Goal: Navigation & Orientation: Find specific page/section

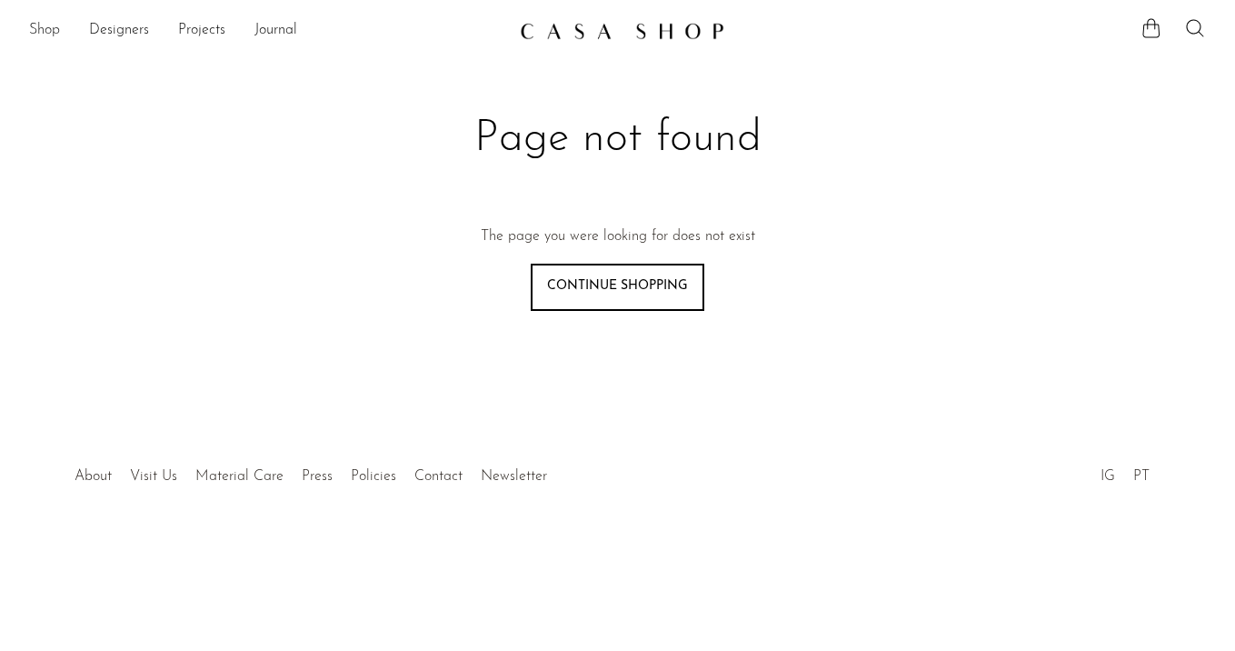
click at [52, 29] on link "Shop" at bounding box center [44, 31] width 31 height 24
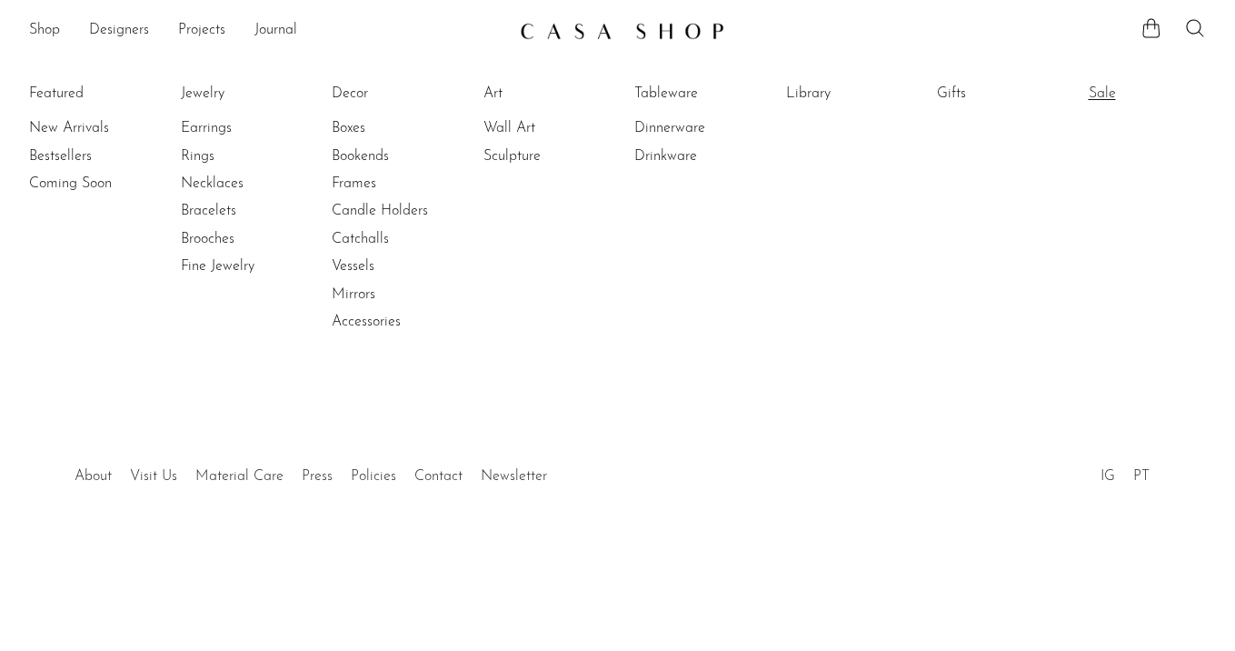
click at [1108, 87] on link "Sale" at bounding box center [1157, 94] width 136 height 20
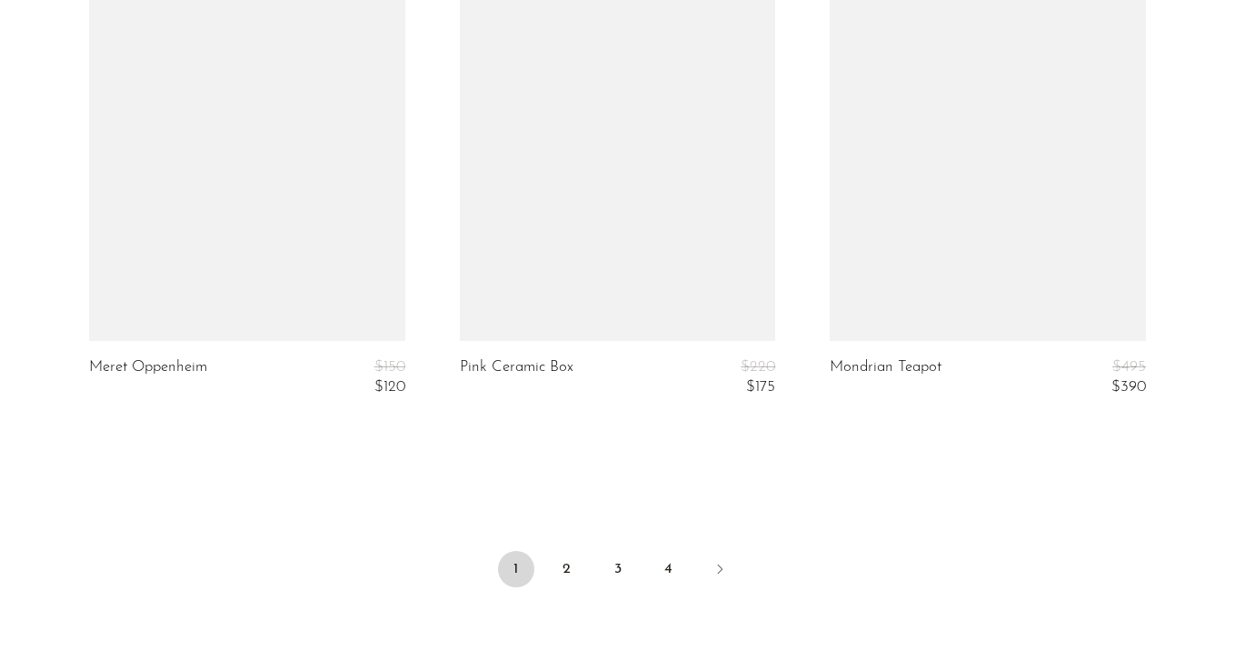
scroll to position [6258, 0]
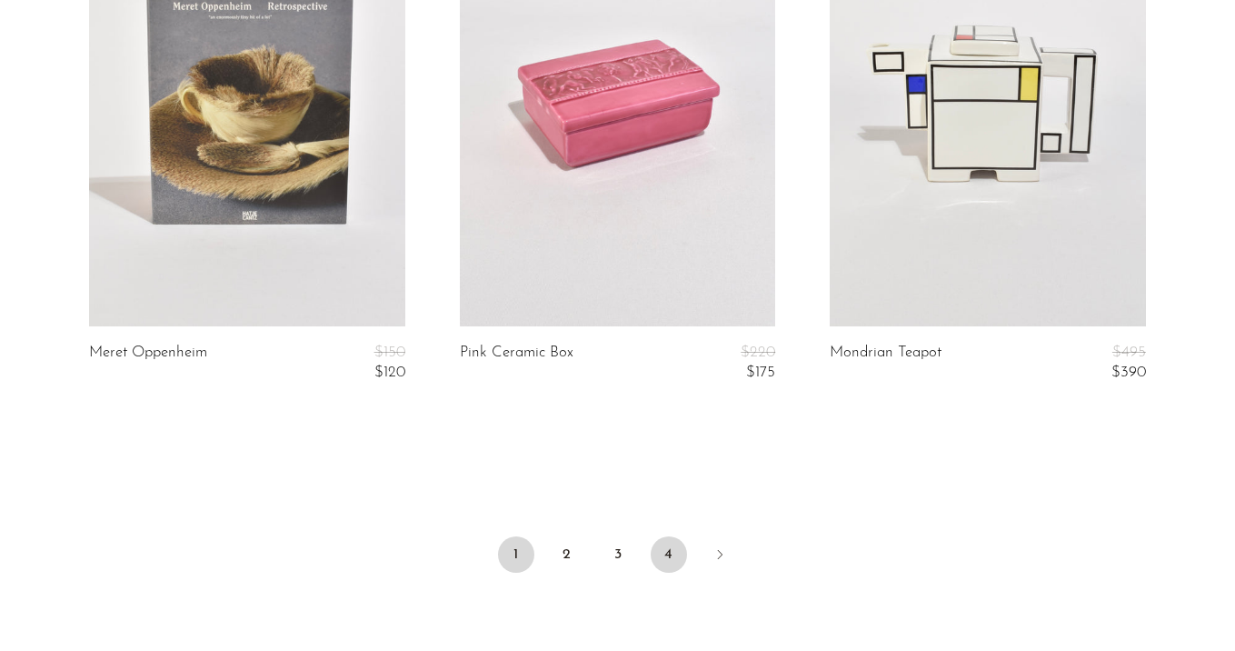
click at [674, 543] on link "4" at bounding box center [669, 554] width 36 height 36
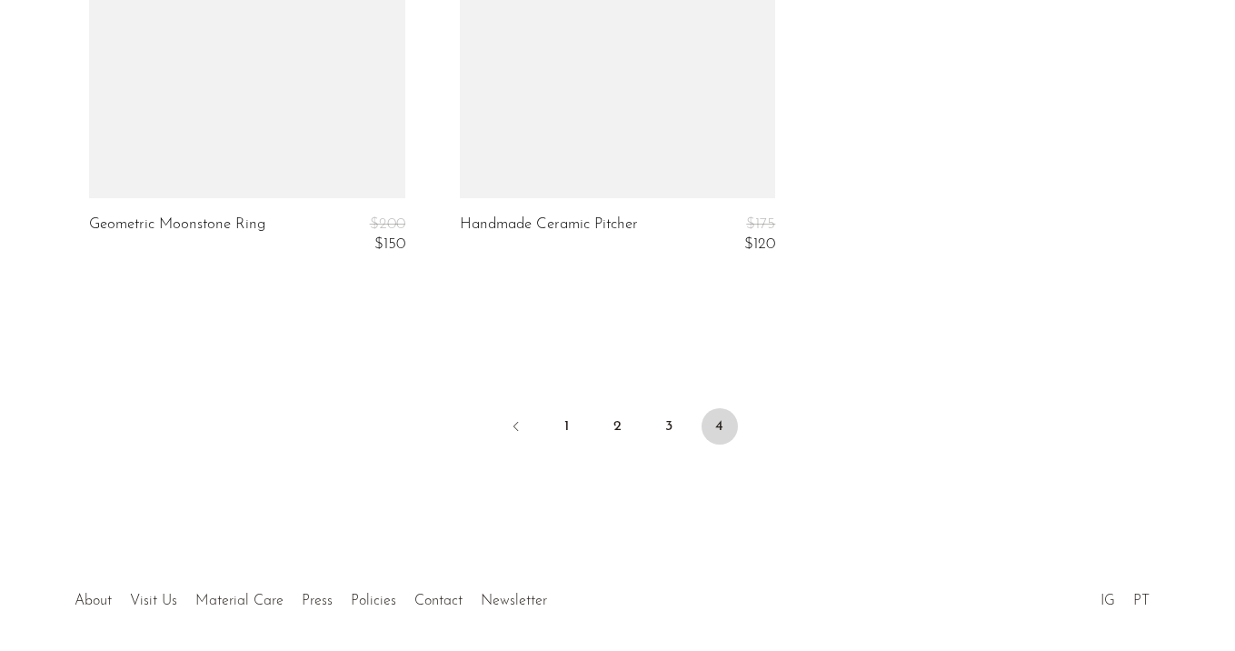
scroll to position [1522, 0]
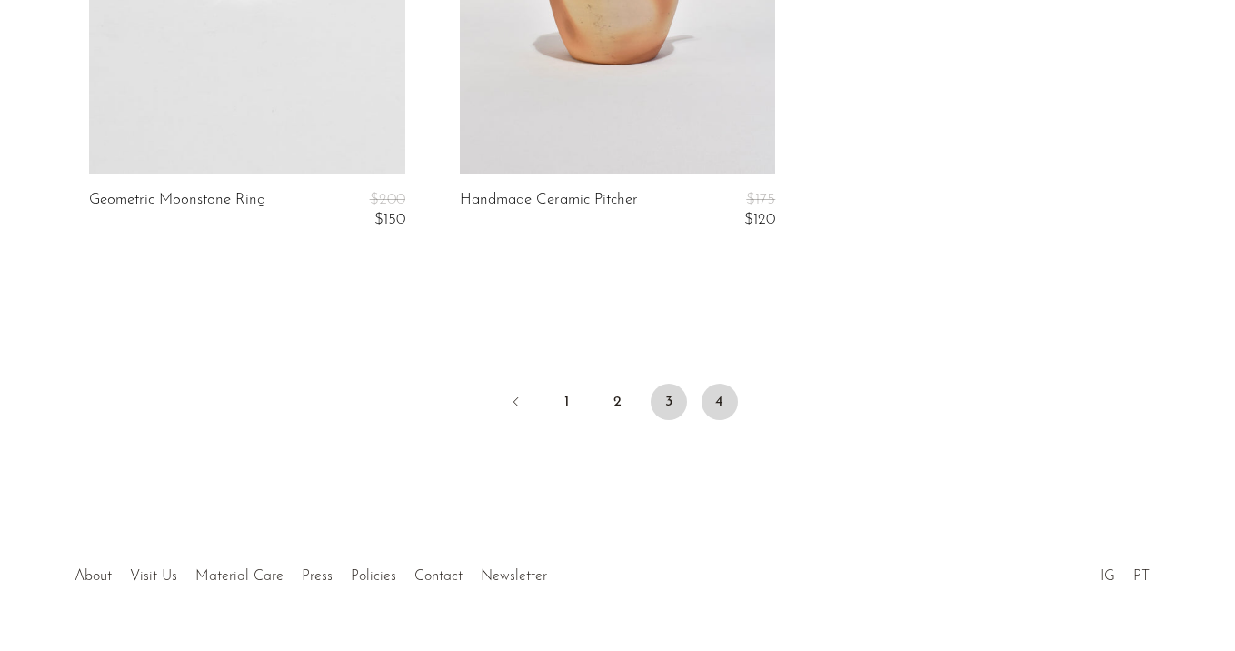
click at [673, 411] on link "3" at bounding box center [669, 402] width 36 height 36
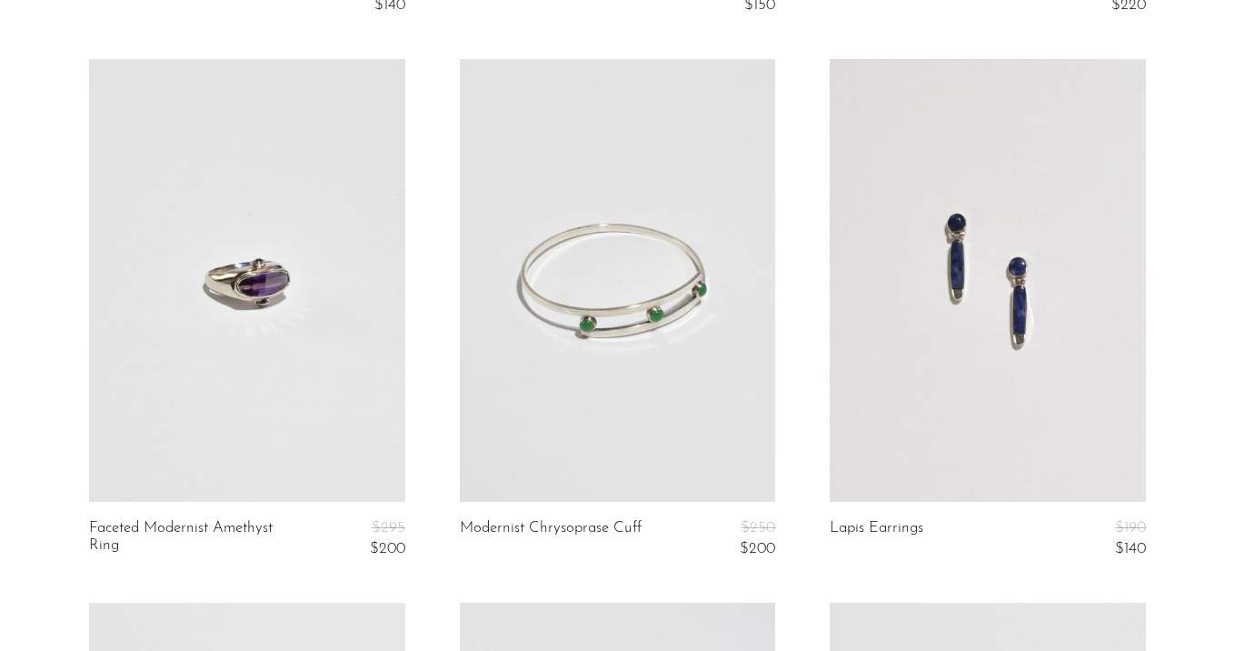
scroll to position [6235, 0]
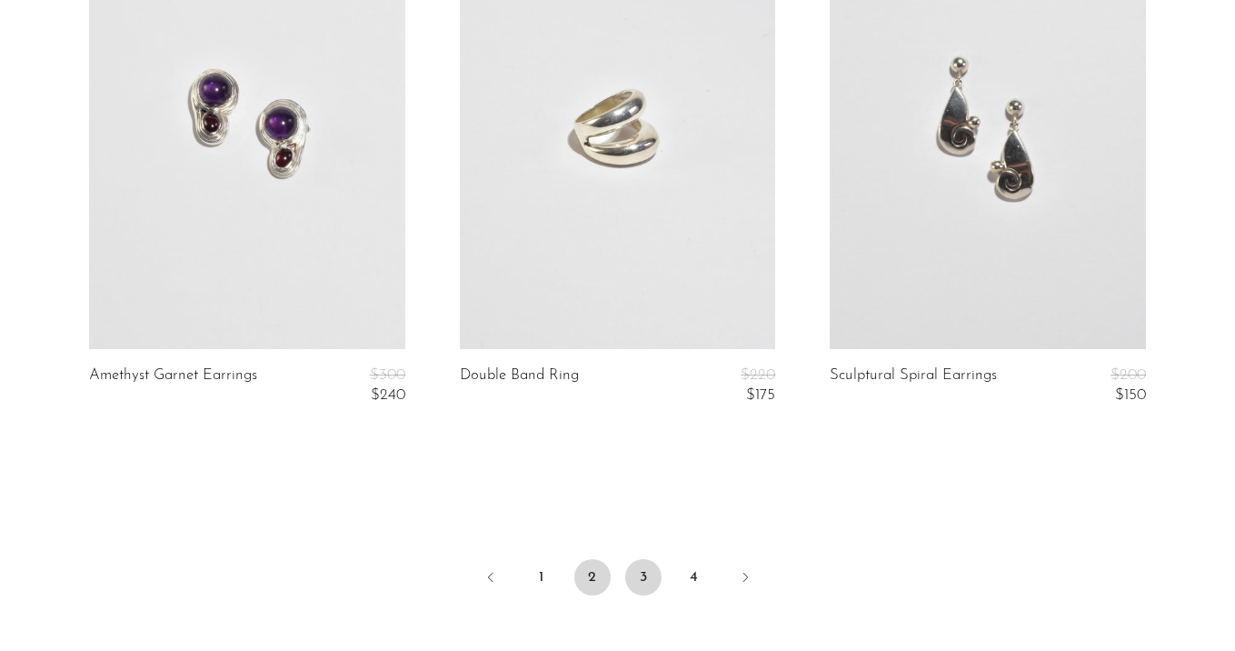
click at [602, 570] on link "2" at bounding box center [592, 577] width 36 height 36
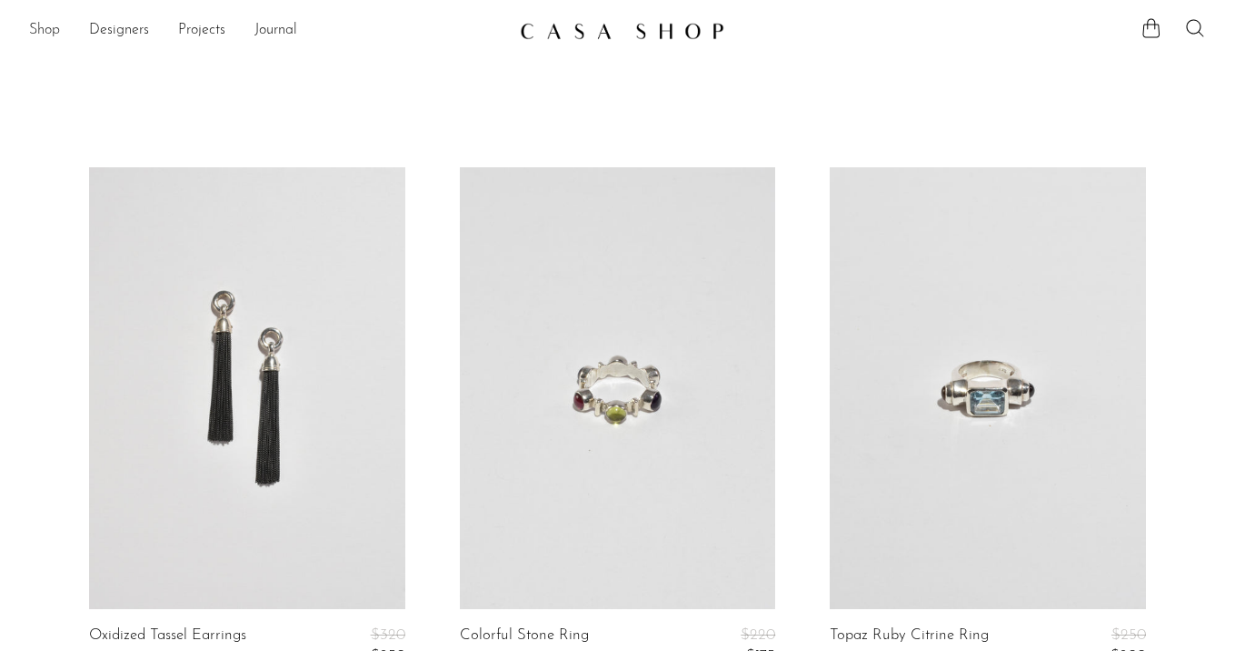
click at [45, 26] on link "Shop" at bounding box center [44, 31] width 31 height 24
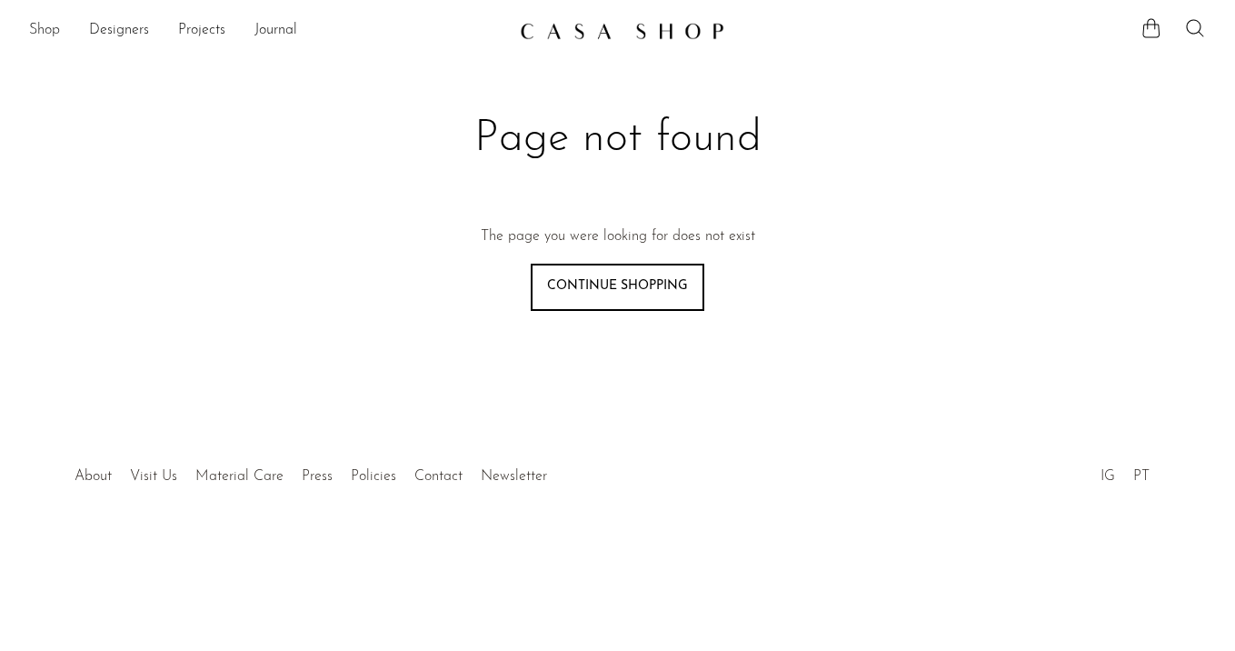
click at [45, 19] on link "Shop" at bounding box center [44, 31] width 31 height 24
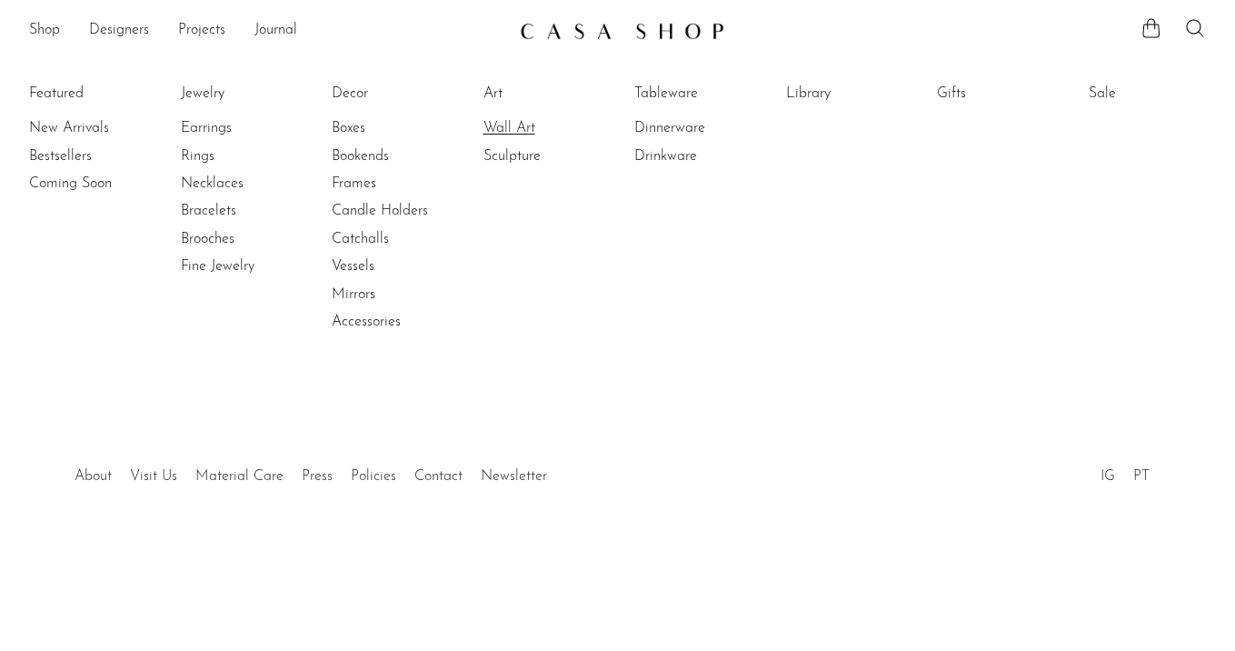
click at [502, 118] on link "Wall Art" at bounding box center [551, 128] width 136 height 20
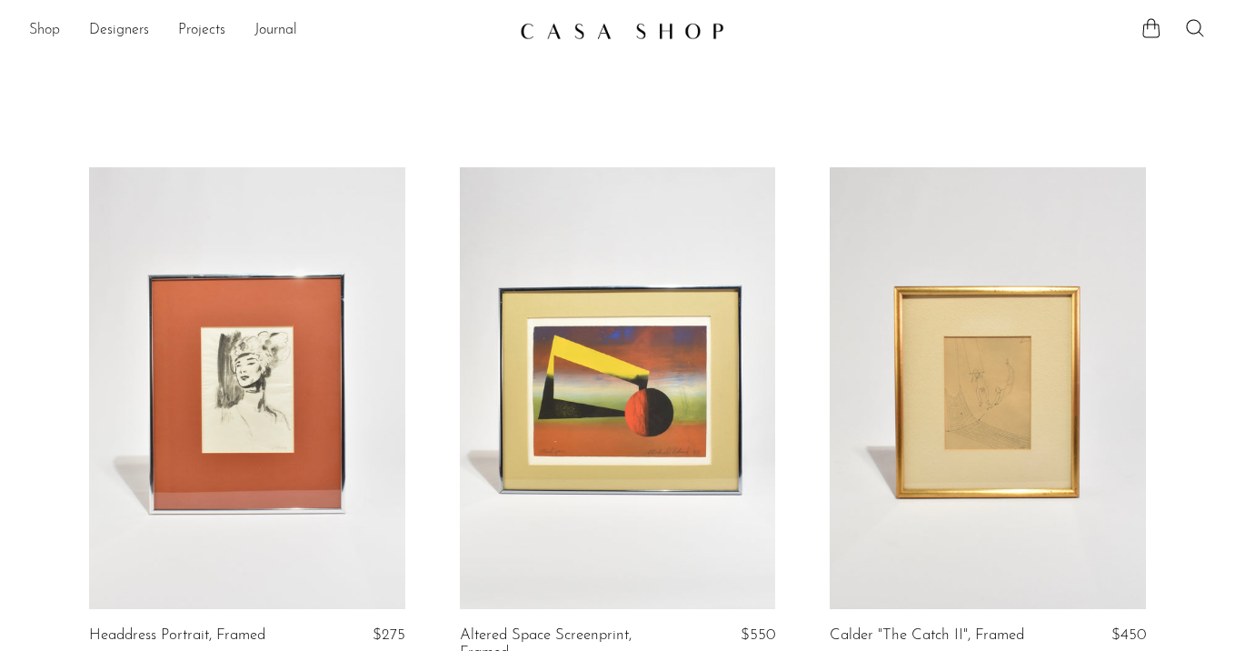
click at [31, 28] on link "Shop" at bounding box center [44, 31] width 31 height 24
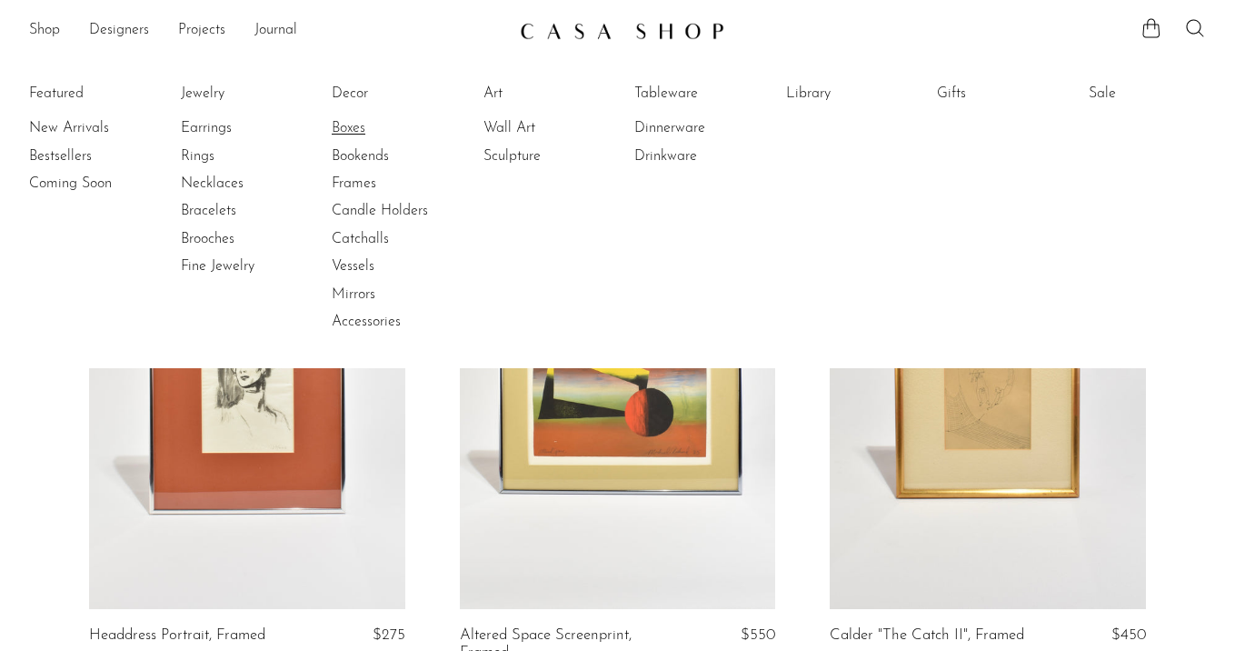
click at [341, 121] on link "Boxes" at bounding box center [400, 128] width 136 height 20
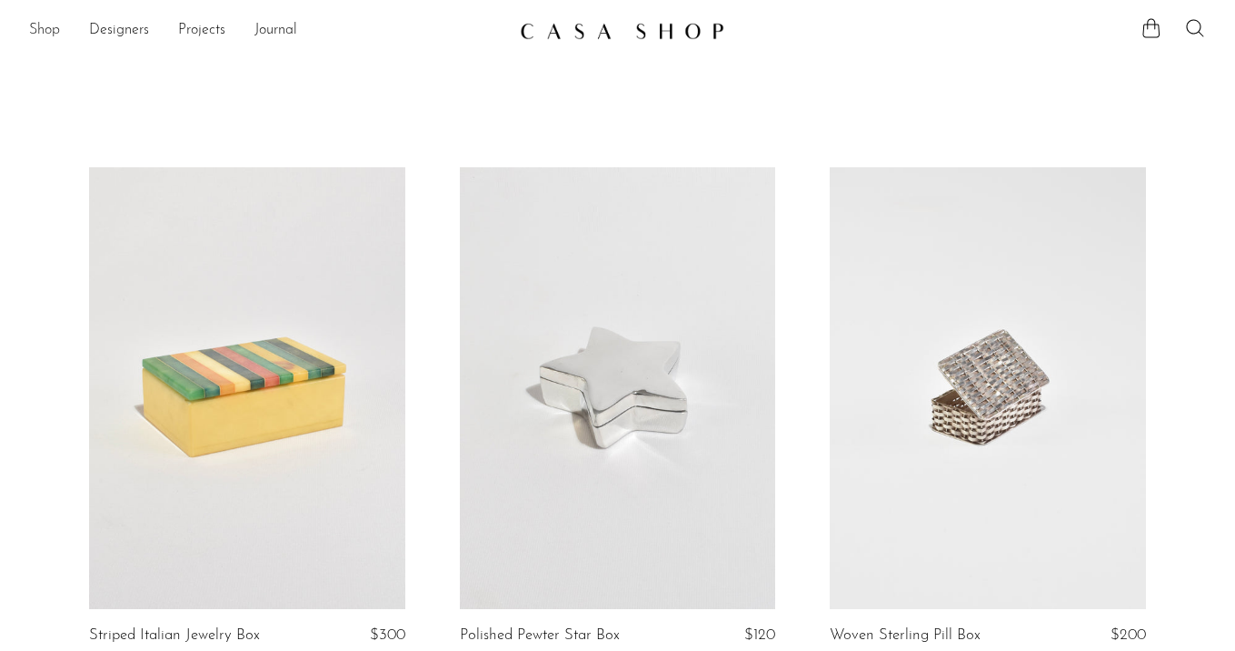
click at [45, 35] on link "Shop" at bounding box center [44, 31] width 31 height 24
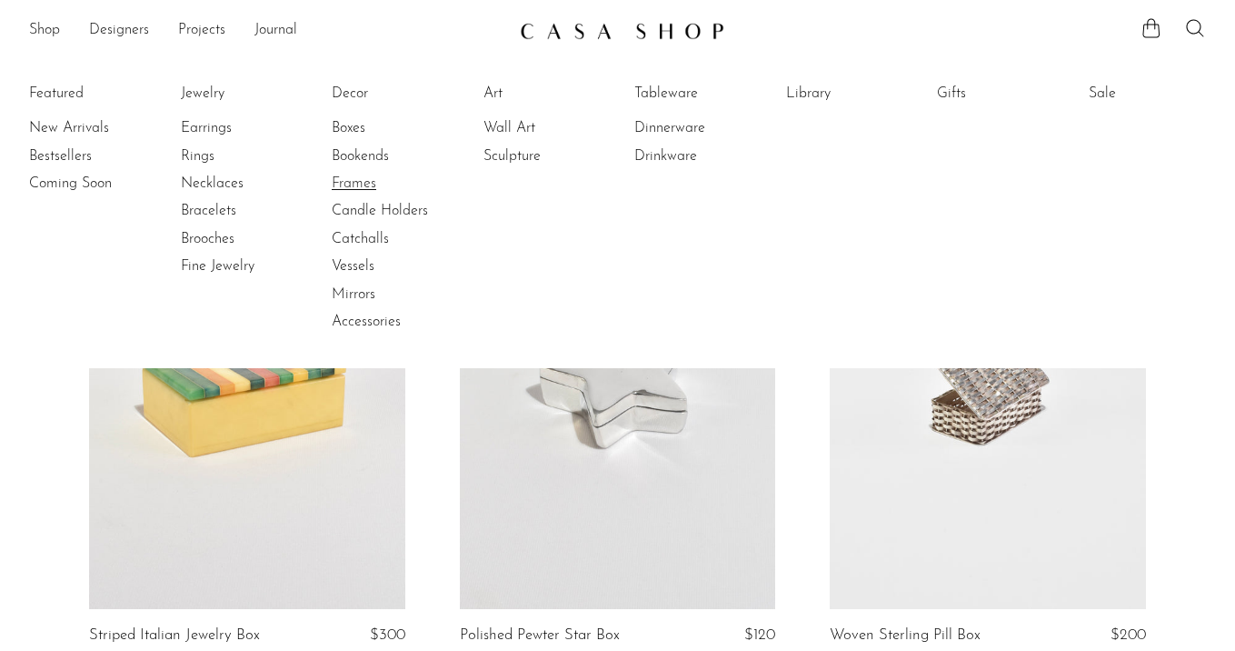
click at [372, 190] on link "Frames" at bounding box center [400, 184] width 136 height 20
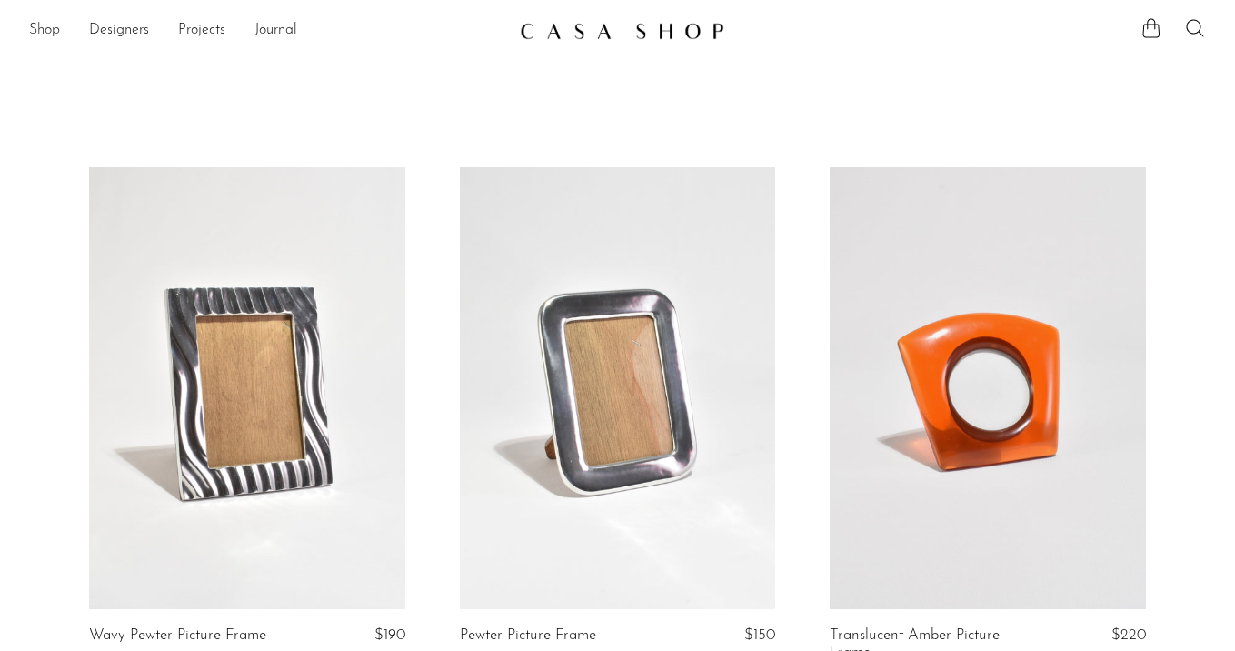
click at [50, 29] on link "Shop" at bounding box center [44, 31] width 31 height 24
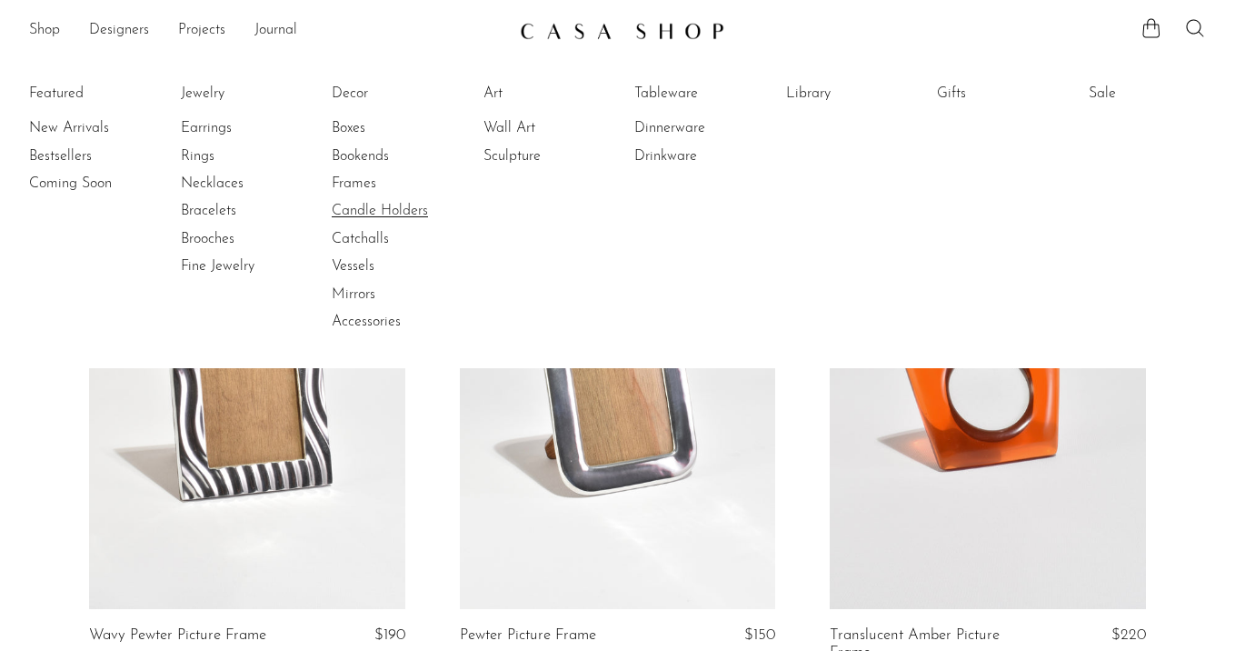
click at [404, 219] on link "Candle Holders" at bounding box center [400, 211] width 136 height 20
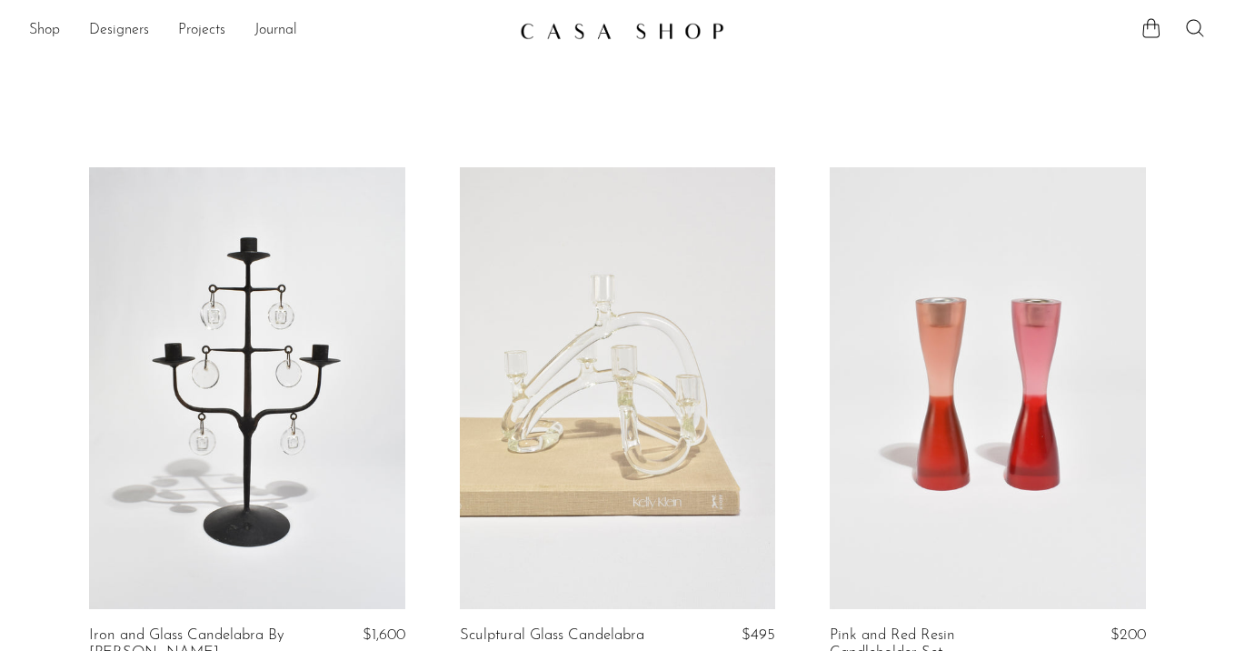
click at [65, 31] on ul "Shop Featured New Arrivals Bestsellers Coming Soon Jewelry Jewelry All Earrings…" at bounding box center [267, 30] width 476 height 31
click at [52, 31] on link "Shop" at bounding box center [44, 31] width 31 height 24
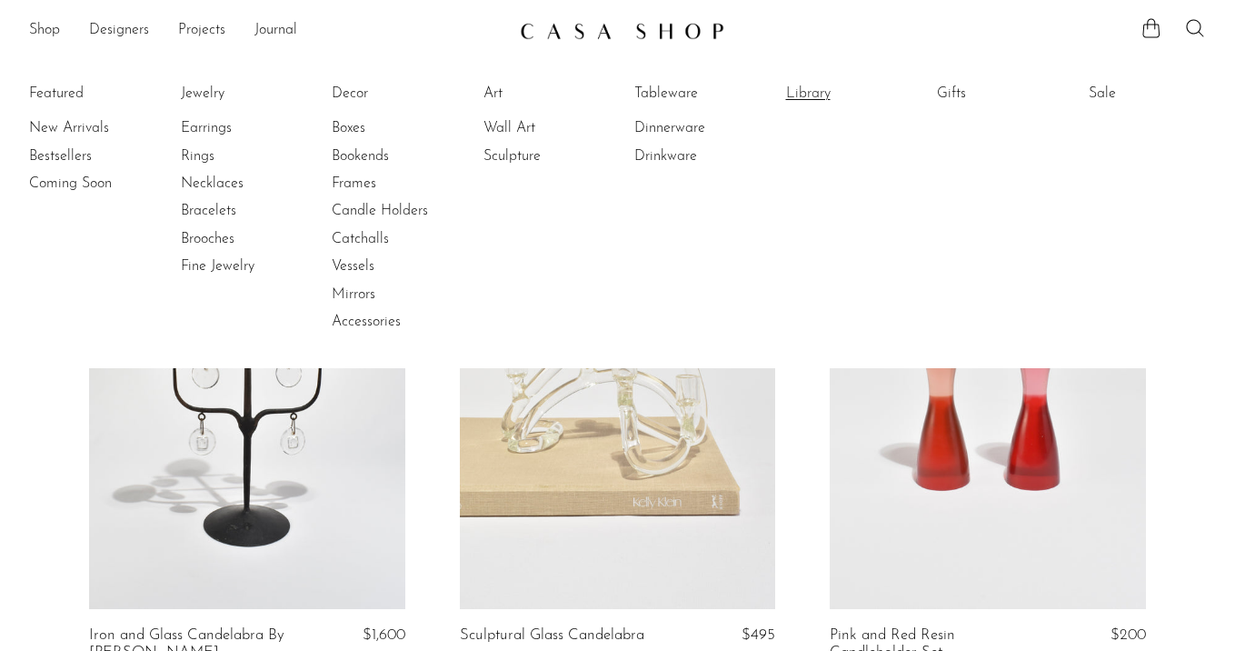
click at [810, 93] on link "Library" at bounding box center [854, 94] width 136 height 20
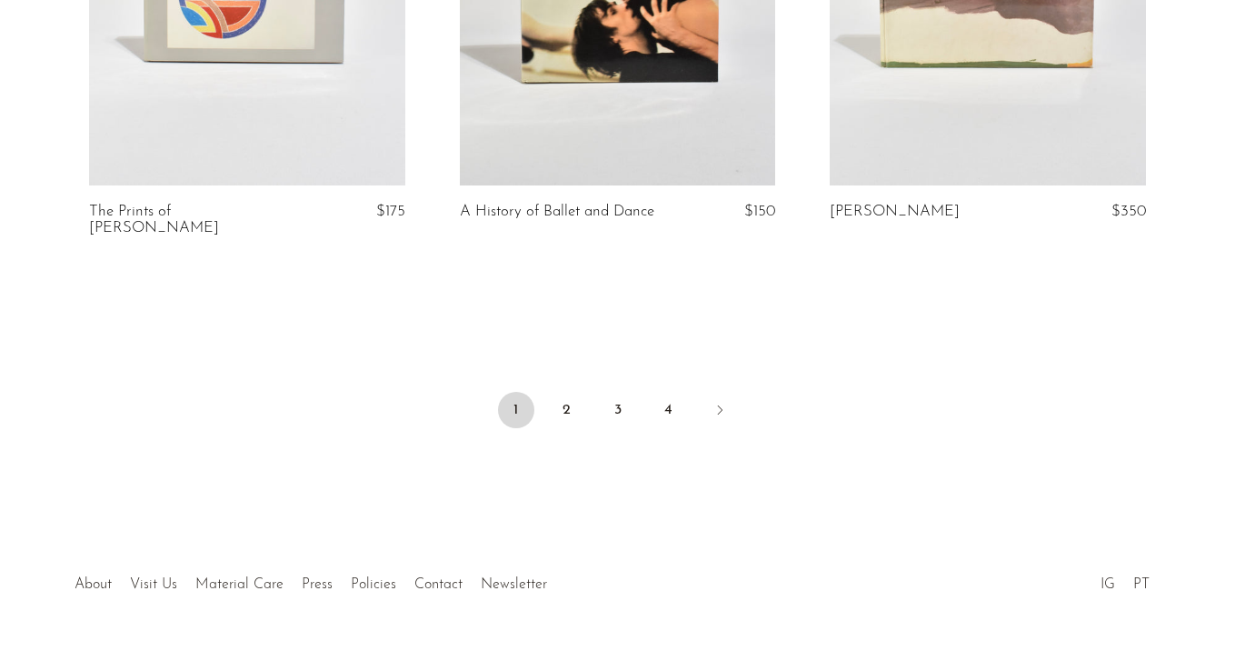
scroll to position [6330, 0]
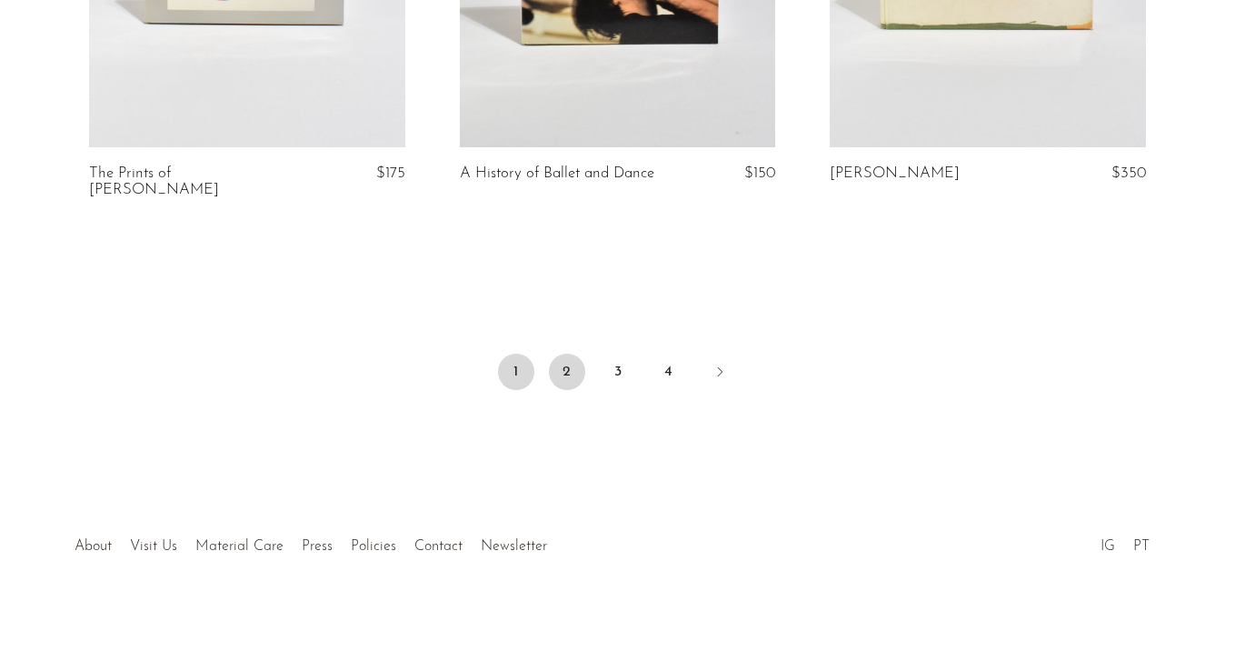
click at [573, 355] on link "2" at bounding box center [567, 372] width 36 height 36
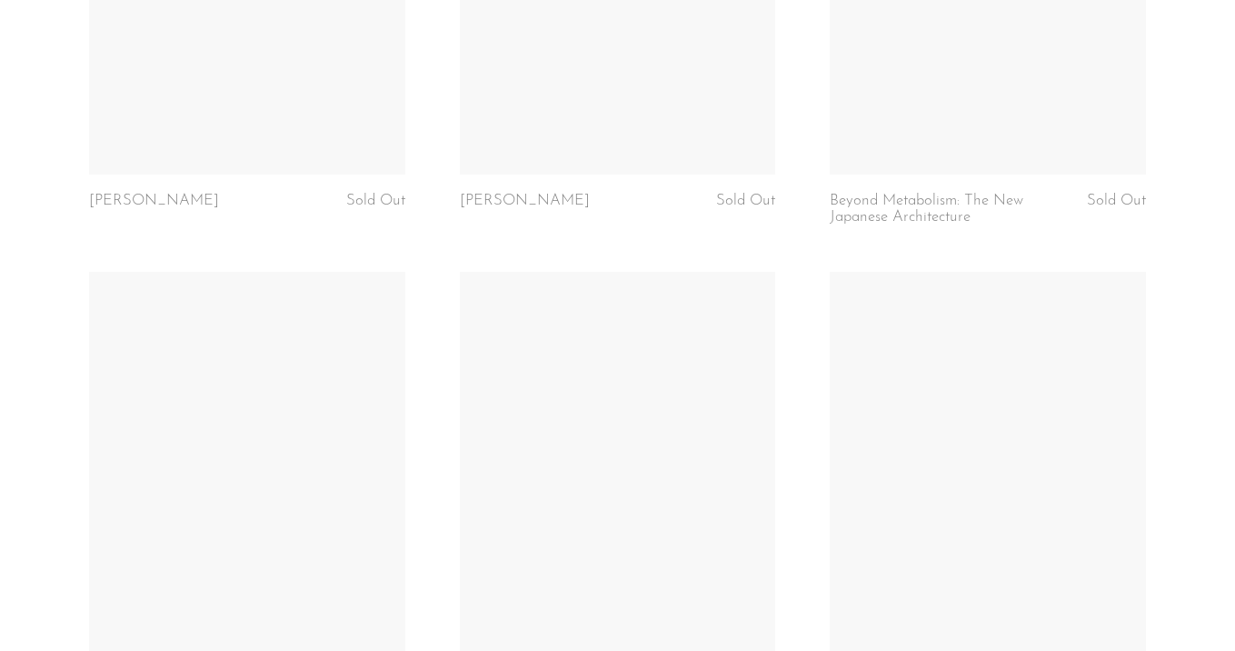
scroll to position [6361, 0]
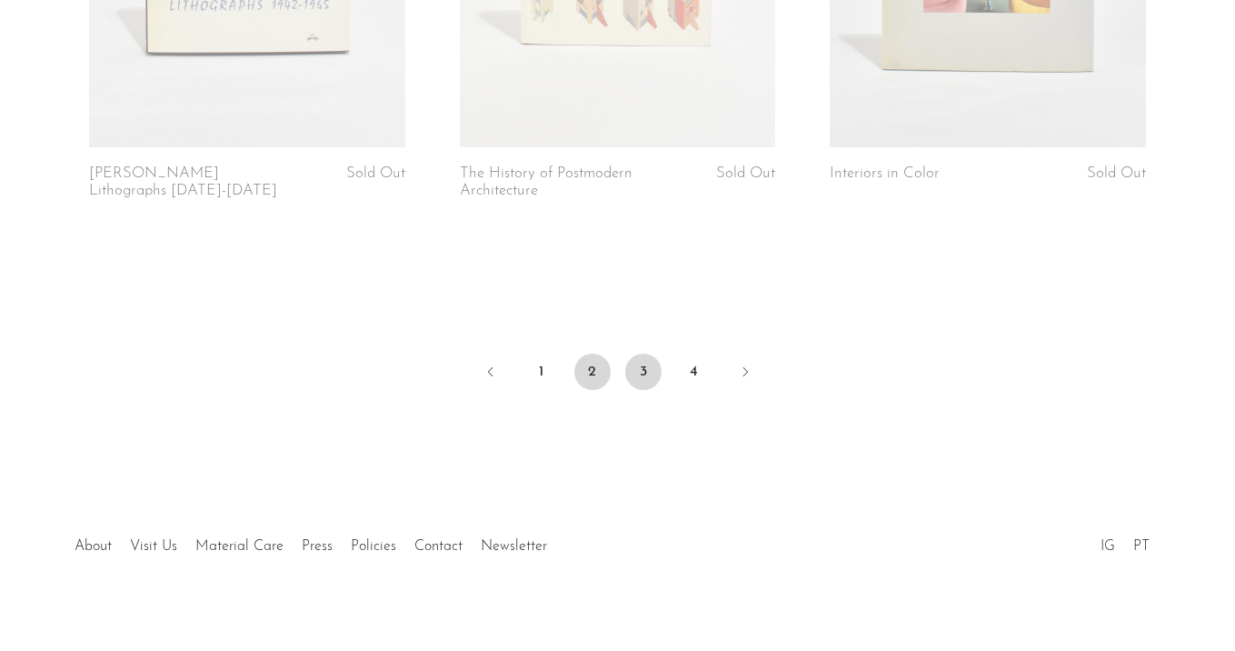
click at [649, 354] on link "3" at bounding box center [643, 372] width 36 height 36
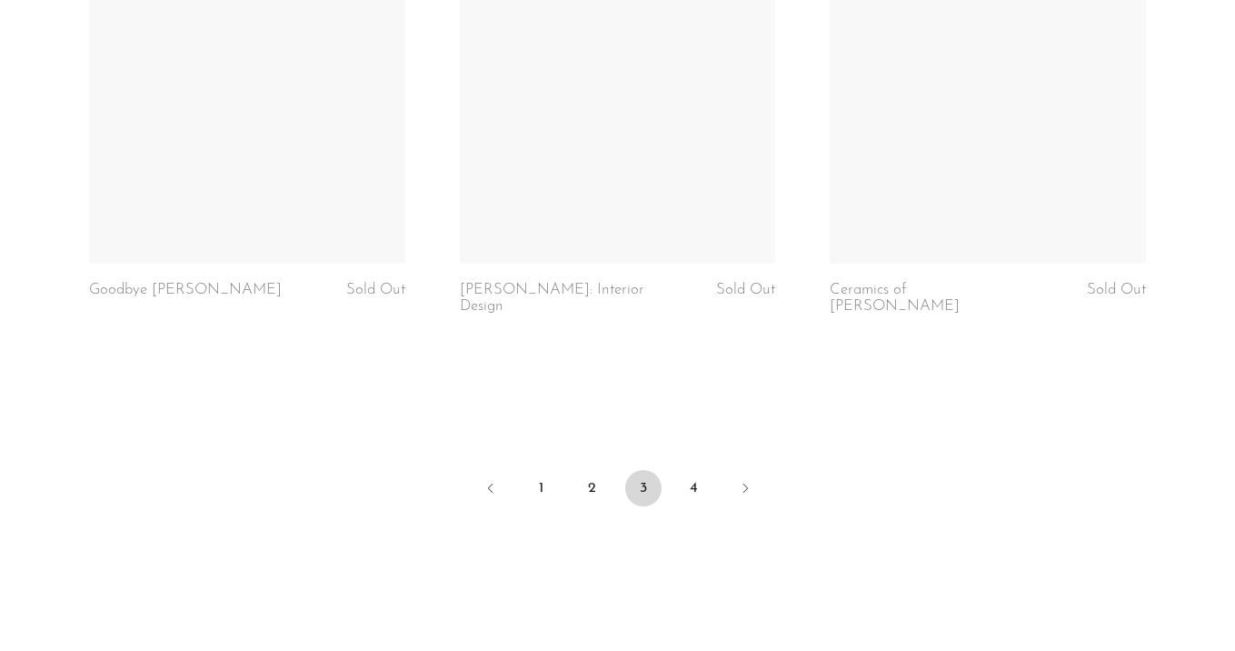
scroll to position [6334, 0]
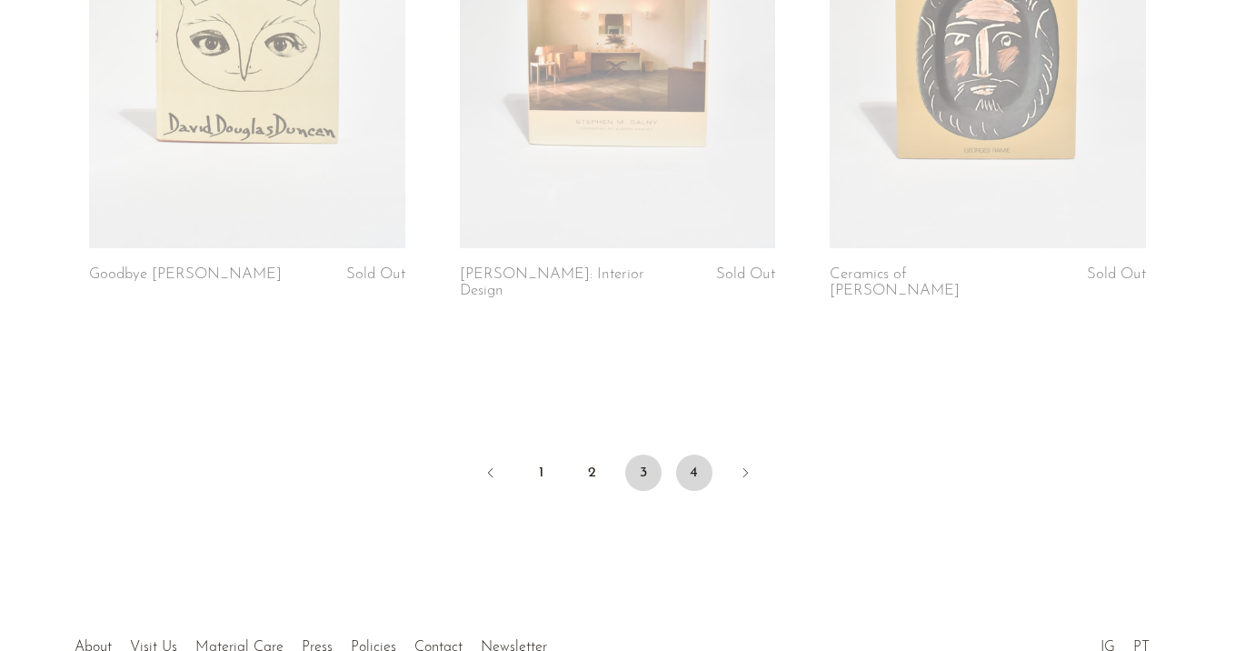
click at [694, 454] on link "4" at bounding box center [694, 472] width 36 height 36
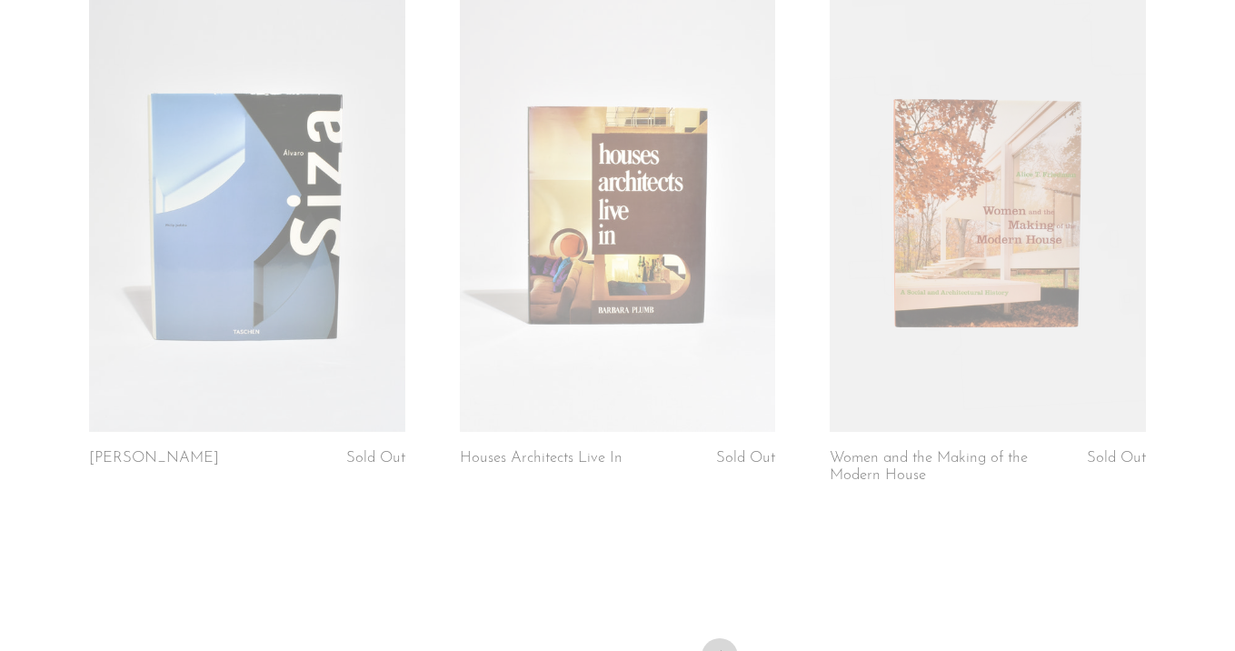
scroll to position [368, 0]
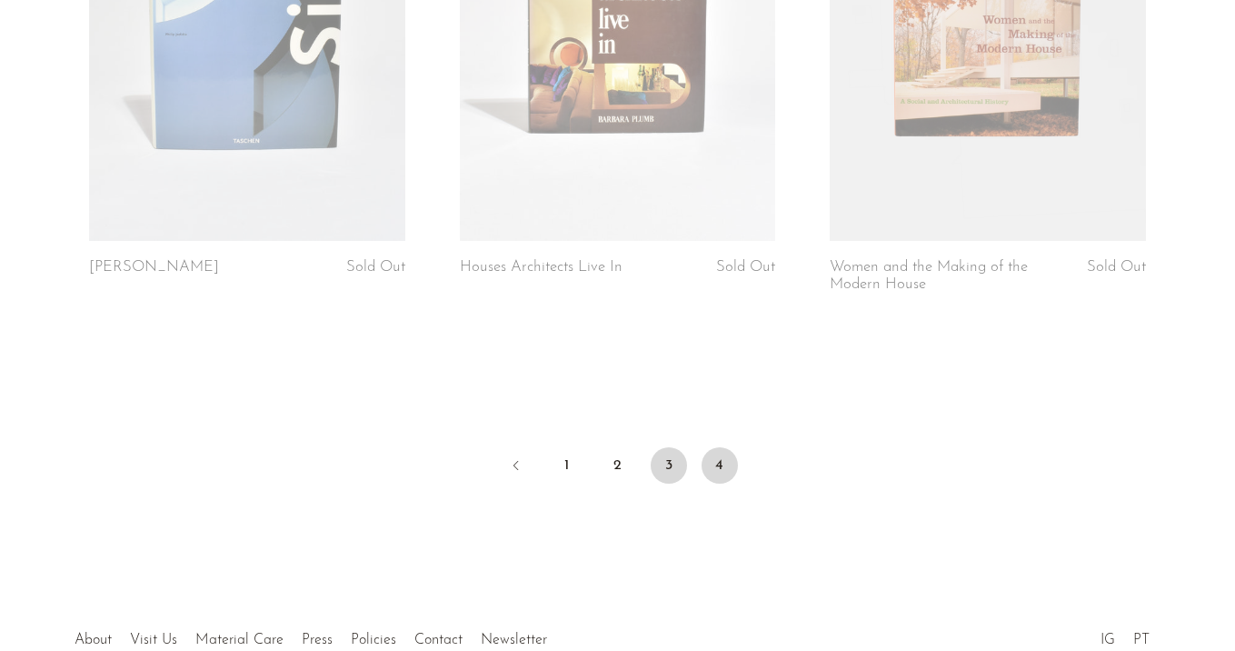
click at [672, 464] on link "3" at bounding box center [669, 465] width 36 height 36
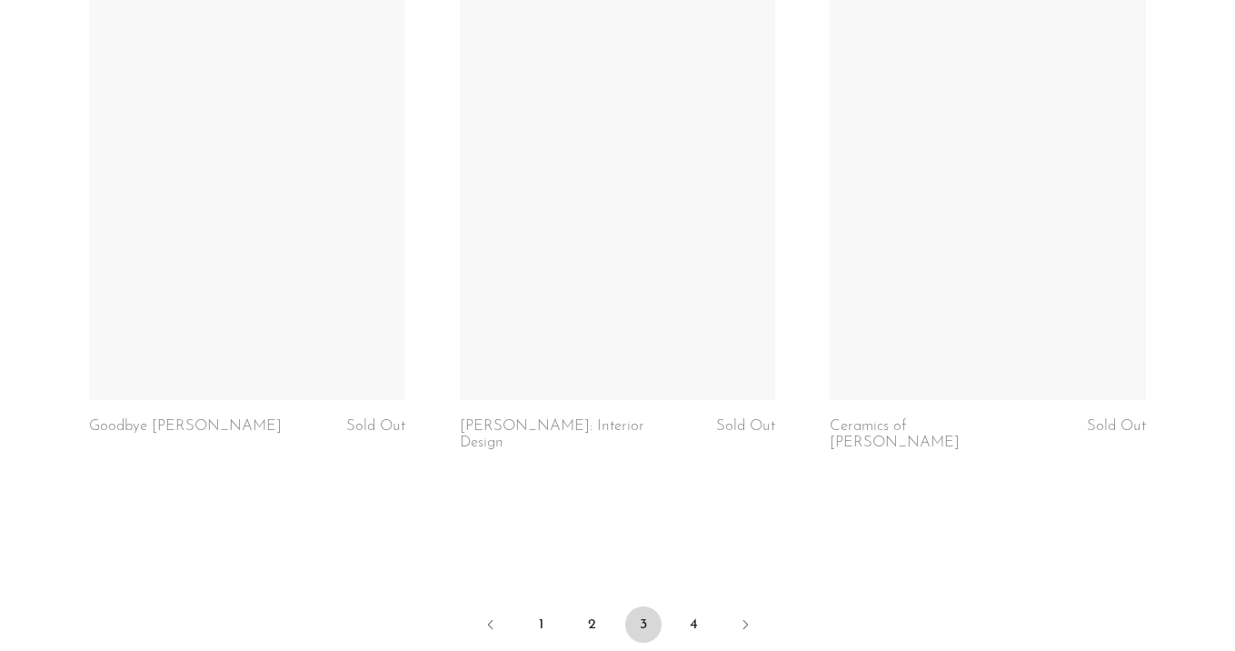
scroll to position [6334, 0]
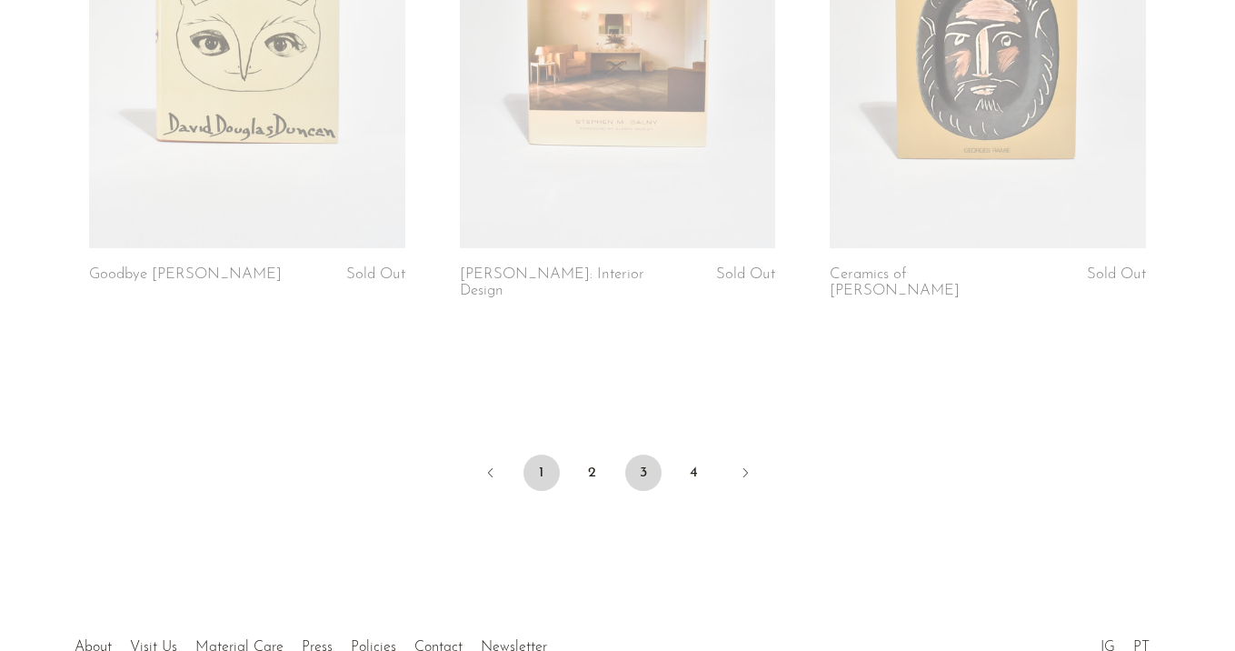
click at [532, 454] on link "1" at bounding box center [541, 472] width 36 height 36
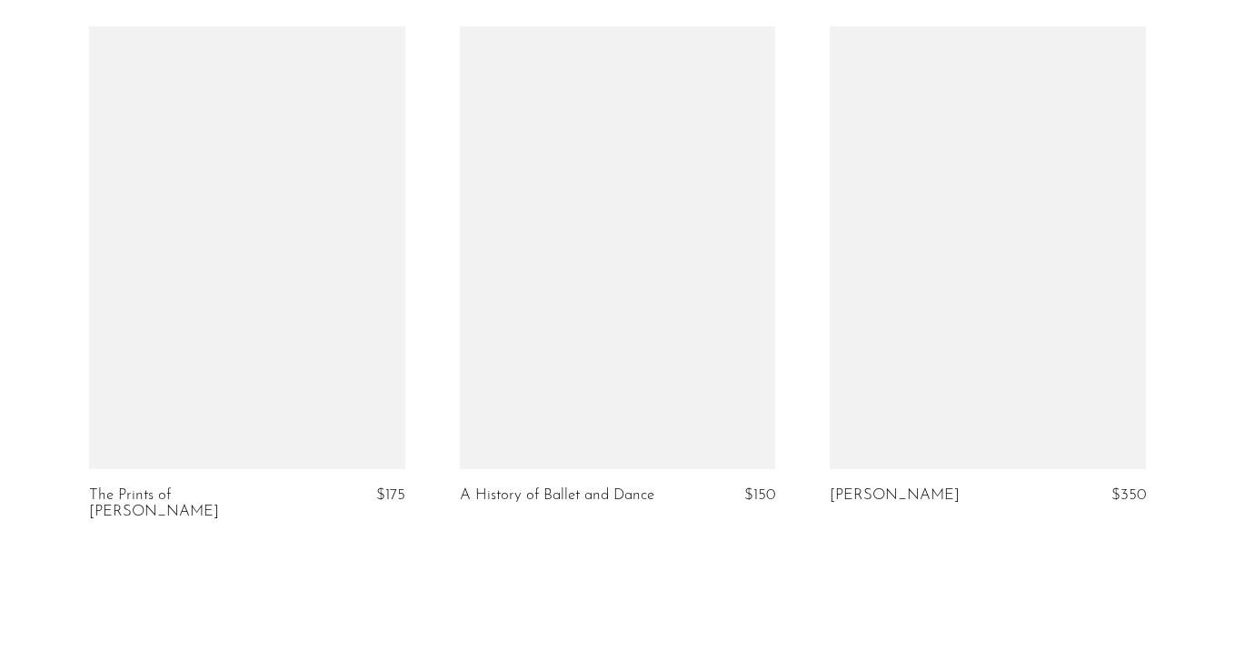
scroll to position [6330, 0]
